Goal: Information Seeking & Learning: Learn about a topic

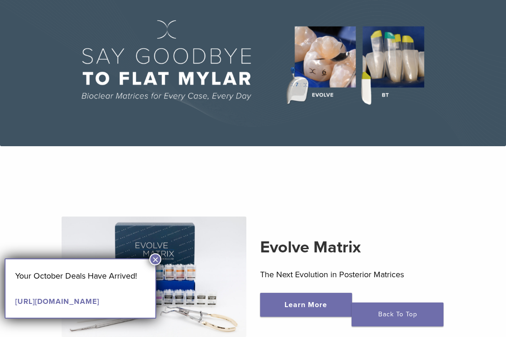
scroll to position [116, 0]
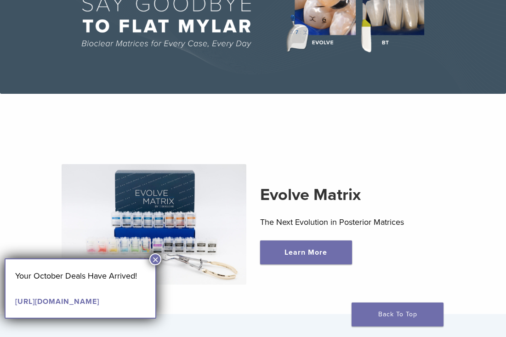
click at [153, 261] on button "×" at bounding box center [155, 259] width 12 height 12
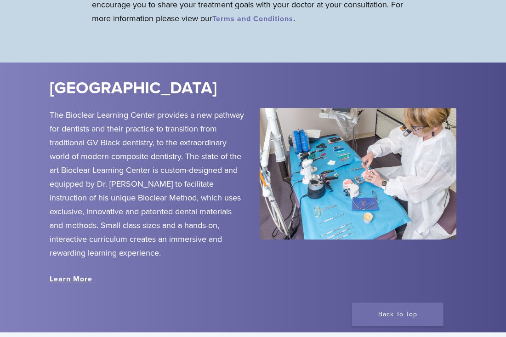
scroll to position [630, 0]
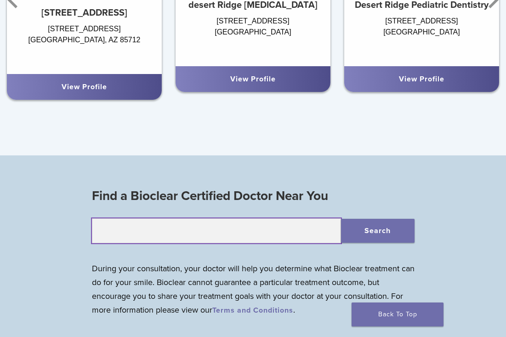
click at [248, 227] on input "text" at bounding box center [216, 230] width 249 height 25
type input "*****"
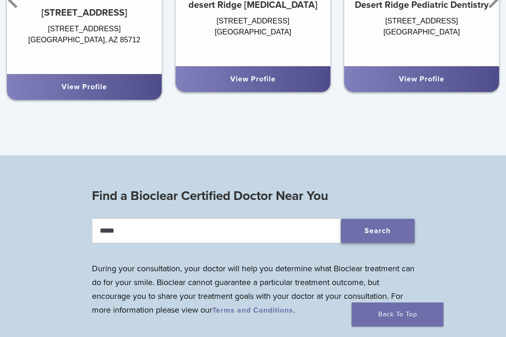
click at [367, 232] on button "Search" at bounding box center [378, 231] width 74 height 24
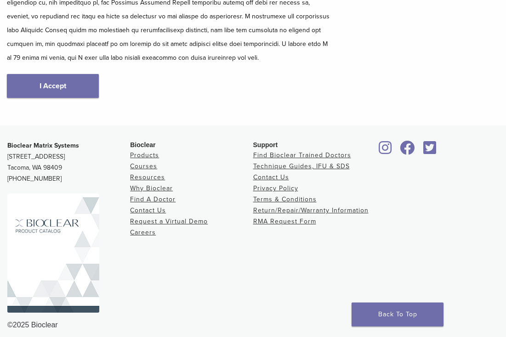
scroll to position [57, 0]
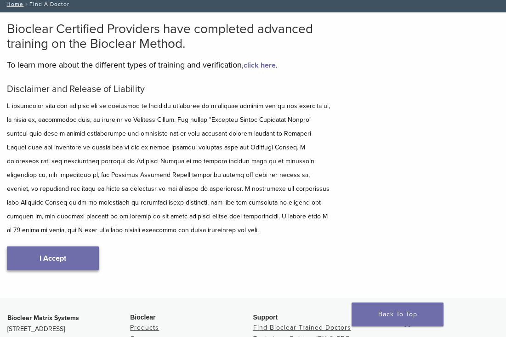
click at [64, 265] on link "I Accept" at bounding box center [53, 258] width 92 height 24
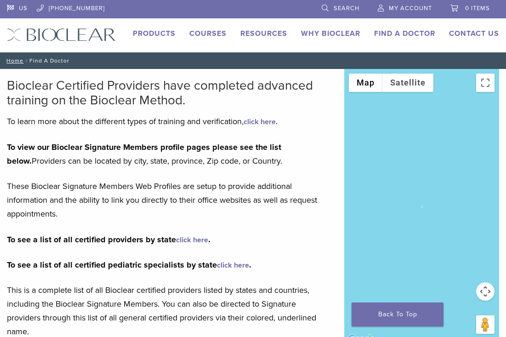
click at [198, 241] on link "click here" at bounding box center [192, 239] width 32 height 9
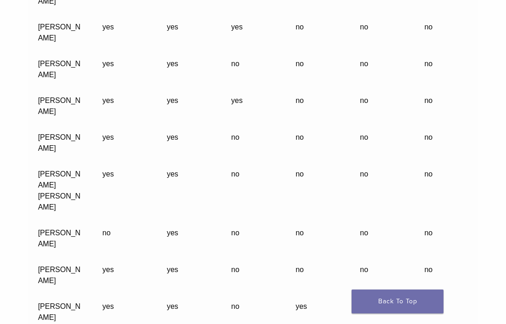
scroll to position [6036, 0]
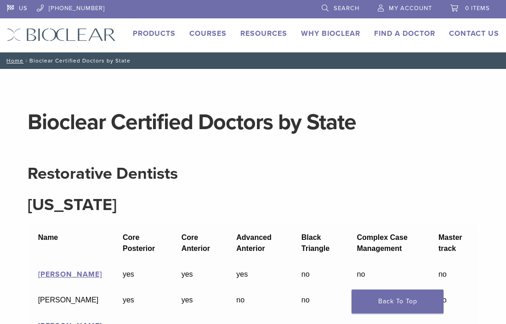
scroll to position [6036, 0]
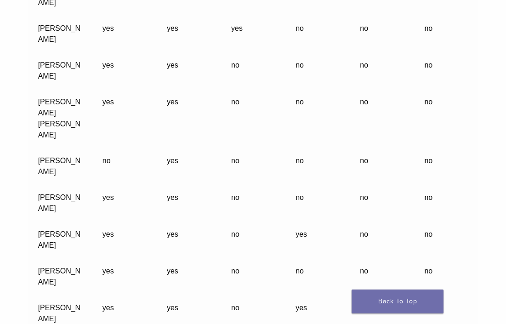
scroll to position [6151, 0]
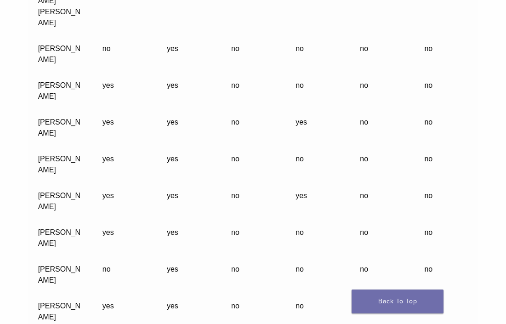
scroll to position [6263, 0]
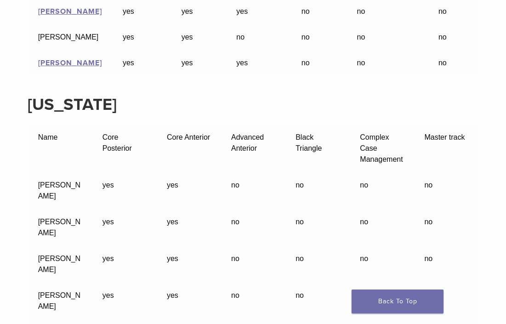
scroll to position [113, 0]
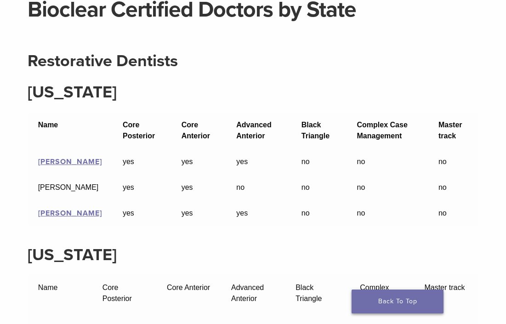
click at [414, 295] on link "Back To Top" at bounding box center [398, 301] width 92 height 24
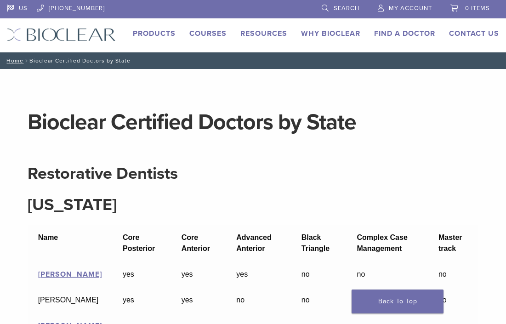
click at [150, 32] on link "Products" at bounding box center [154, 33] width 43 height 9
click at [204, 32] on link "Courses" at bounding box center [207, 33] width 37 height 9
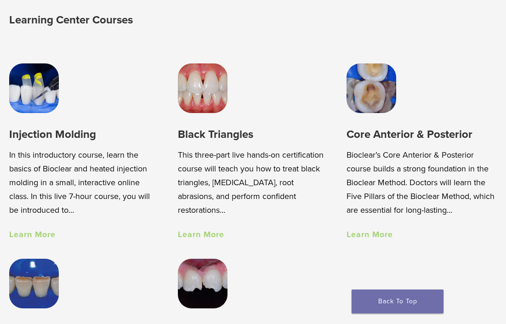
scroll to position [652, 0]
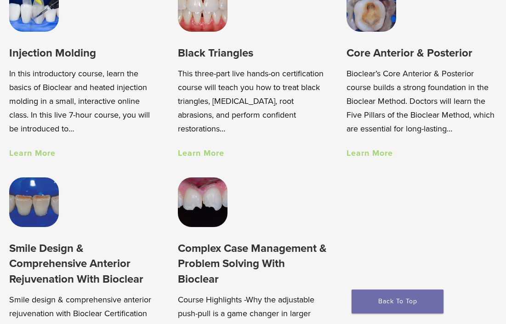
click at [187, 151] on link "Learn More" at bounding box center [201, 153] width 46 height 10
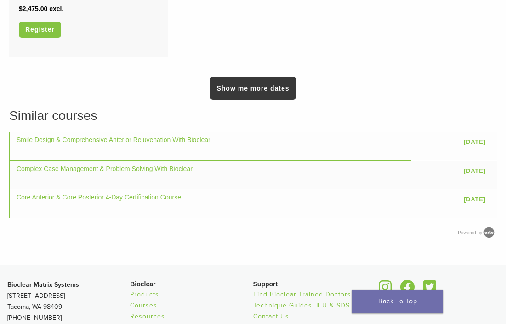
scroll to position [915, 0]
